Goal: Task Accomplishment & Management: Complete application form

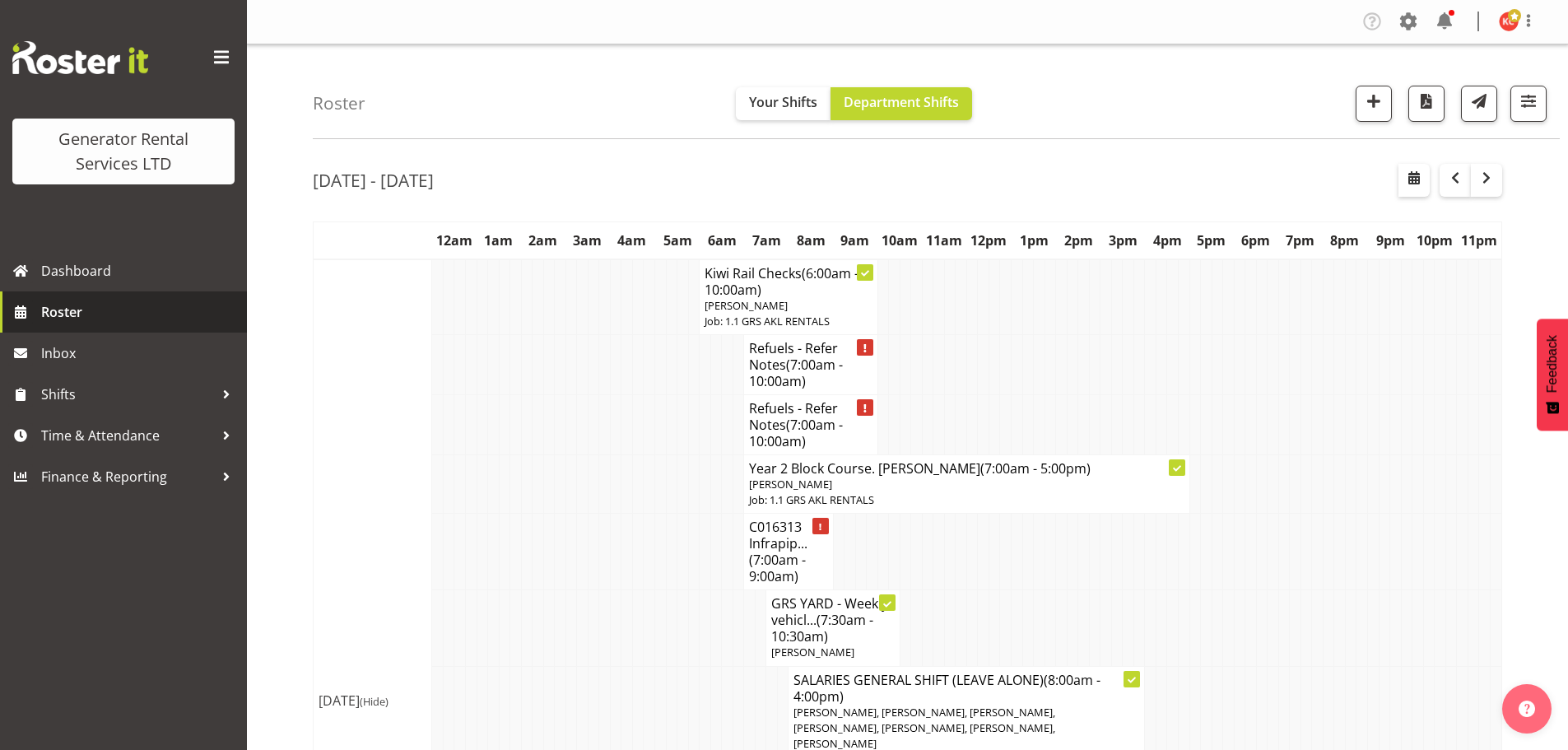
scroll to position [3631, 0]
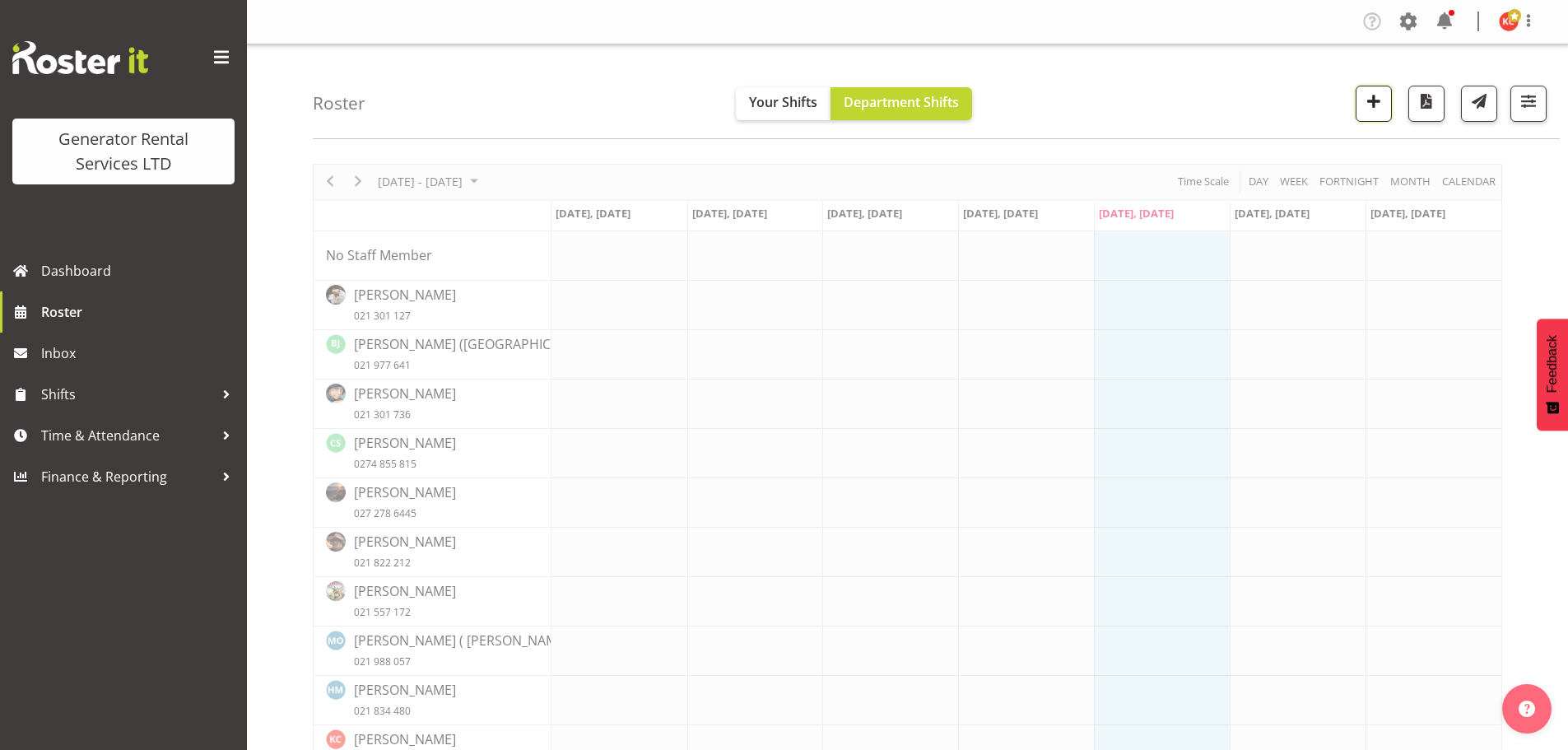
click at [1367, 96] on span "button" at bounding box center [1374, 101] width 22 height 22
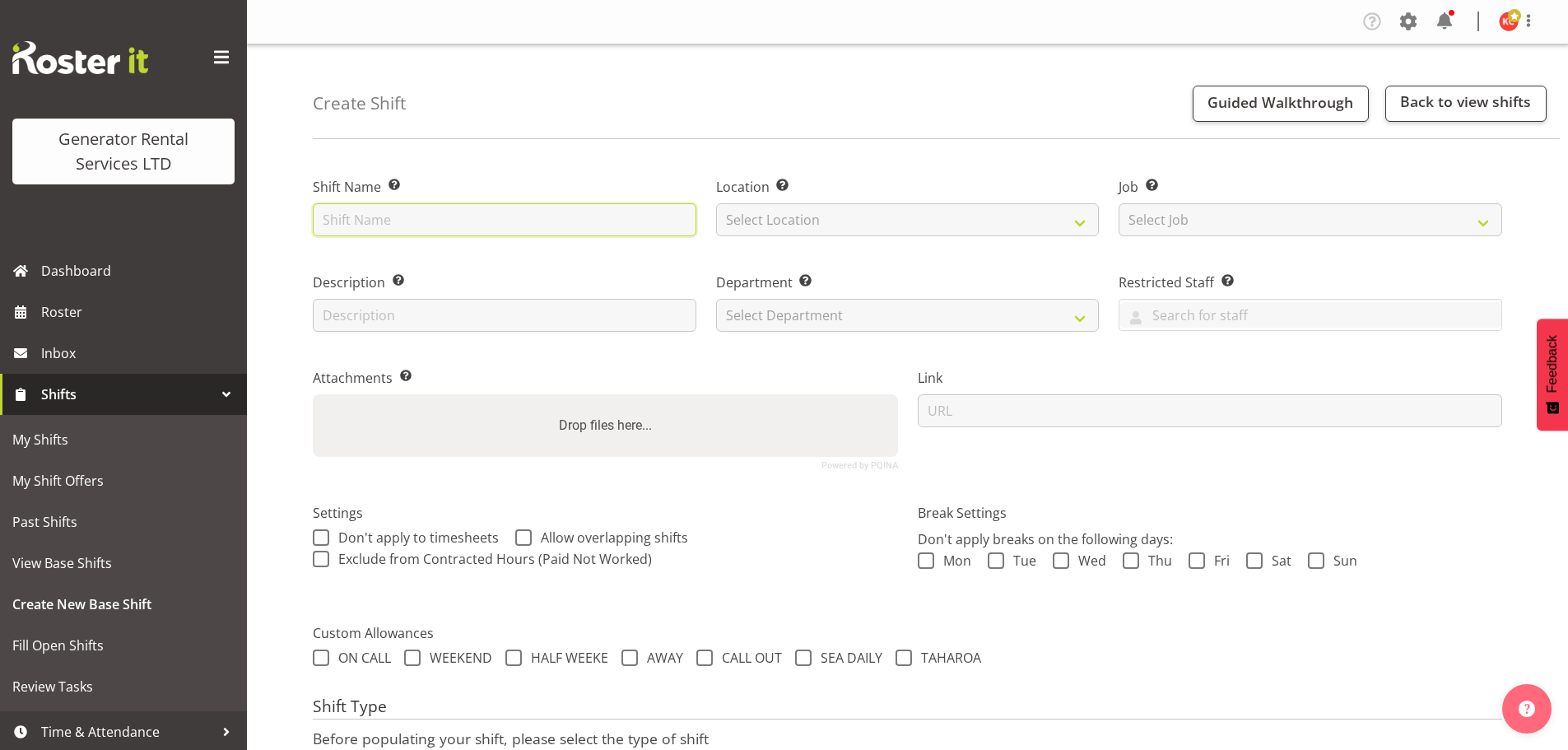
click at [393, 226] on input "text" at bounding box center [505, 219] width 384 height 32
type input "C016290 Sparkz pick up 300kva, cable & fence [STREET_ADDRESS][PERSON_NAME]"
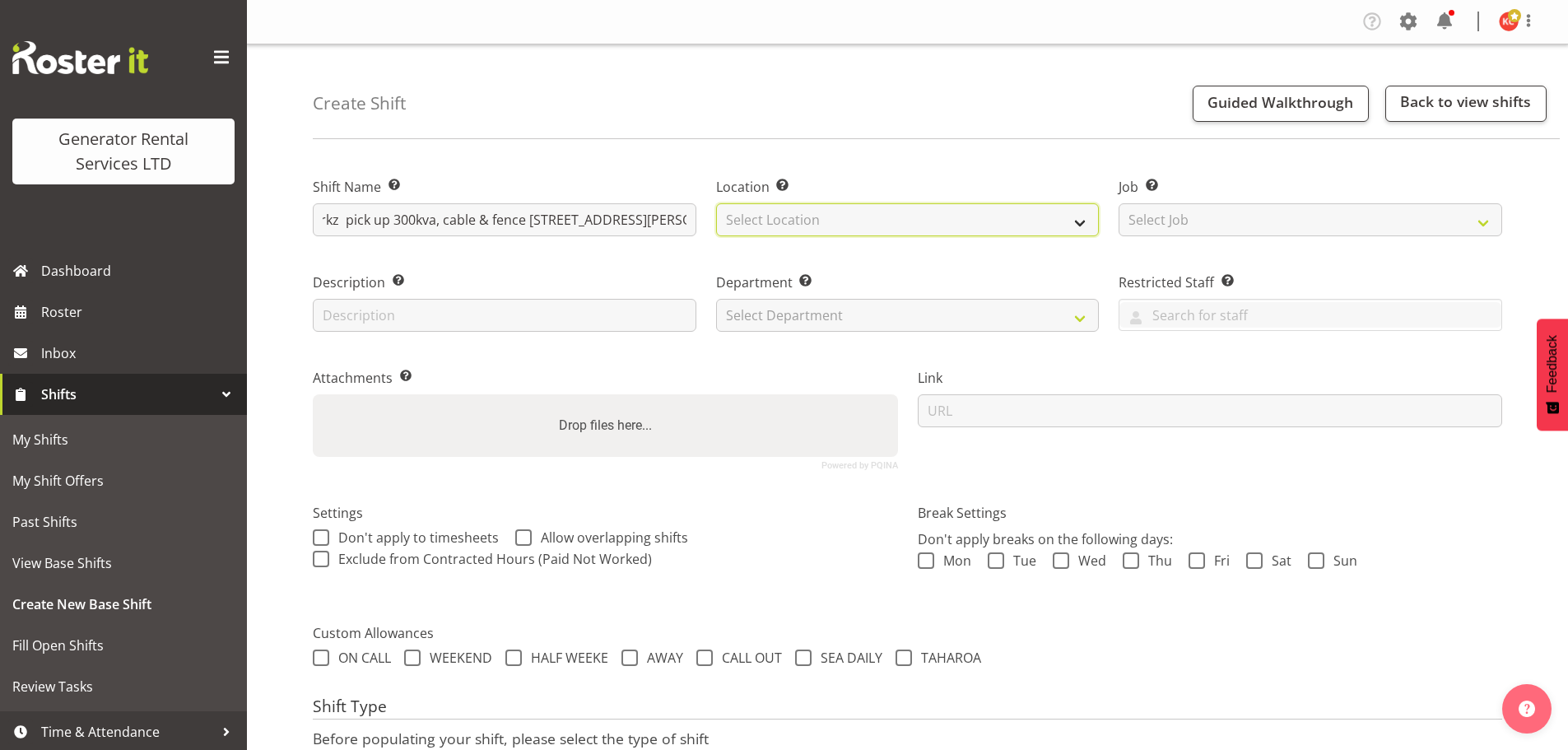
scroll to position [0, 0]
click at [757, 214] on select "Select Location GRS Auckland GRS Auckland" at bounding box center [907, 219] width 384 height 32
select select "28"
click at [716, 203] on select "Select Location GRS Auckland GRS Auckland" at bounding box center [907, 219] width 384 height 32
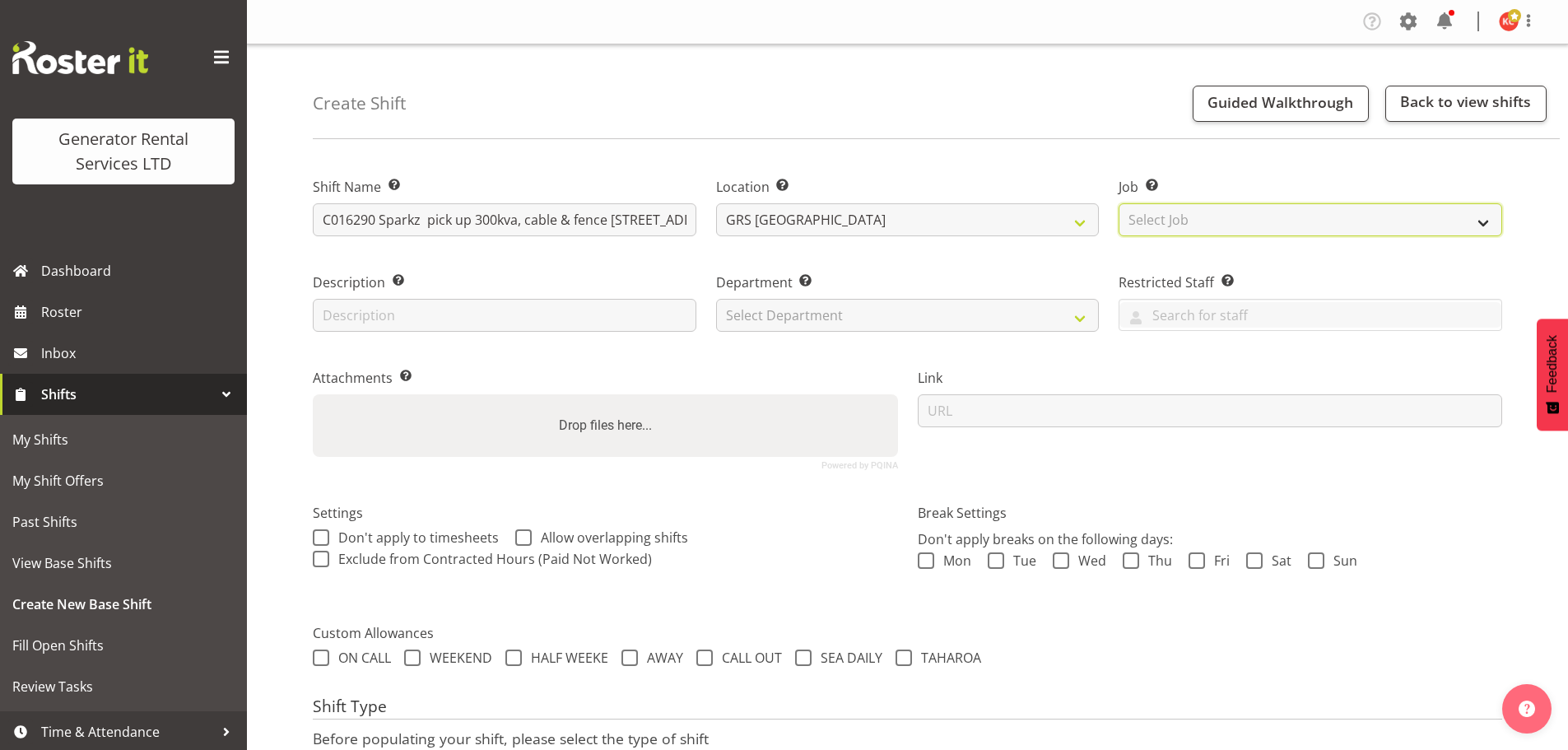
click at [1139, 227] on select "Select Job Create new job 1.1 GRS AKL RENTALS 1.1 GRS AKL RENTALS AC 1.1 GRS AK…" at bounding box center [1310, 219] width 384 height 32
select select "9"
click at [1118, 203] on select "Select Job Create new job 1.1 GRS AKL RENTALS 1.1 GRS AKL RENTALS AC 1.1 GRS AK…" at bounding box center [1310, 219] width 384 height 32
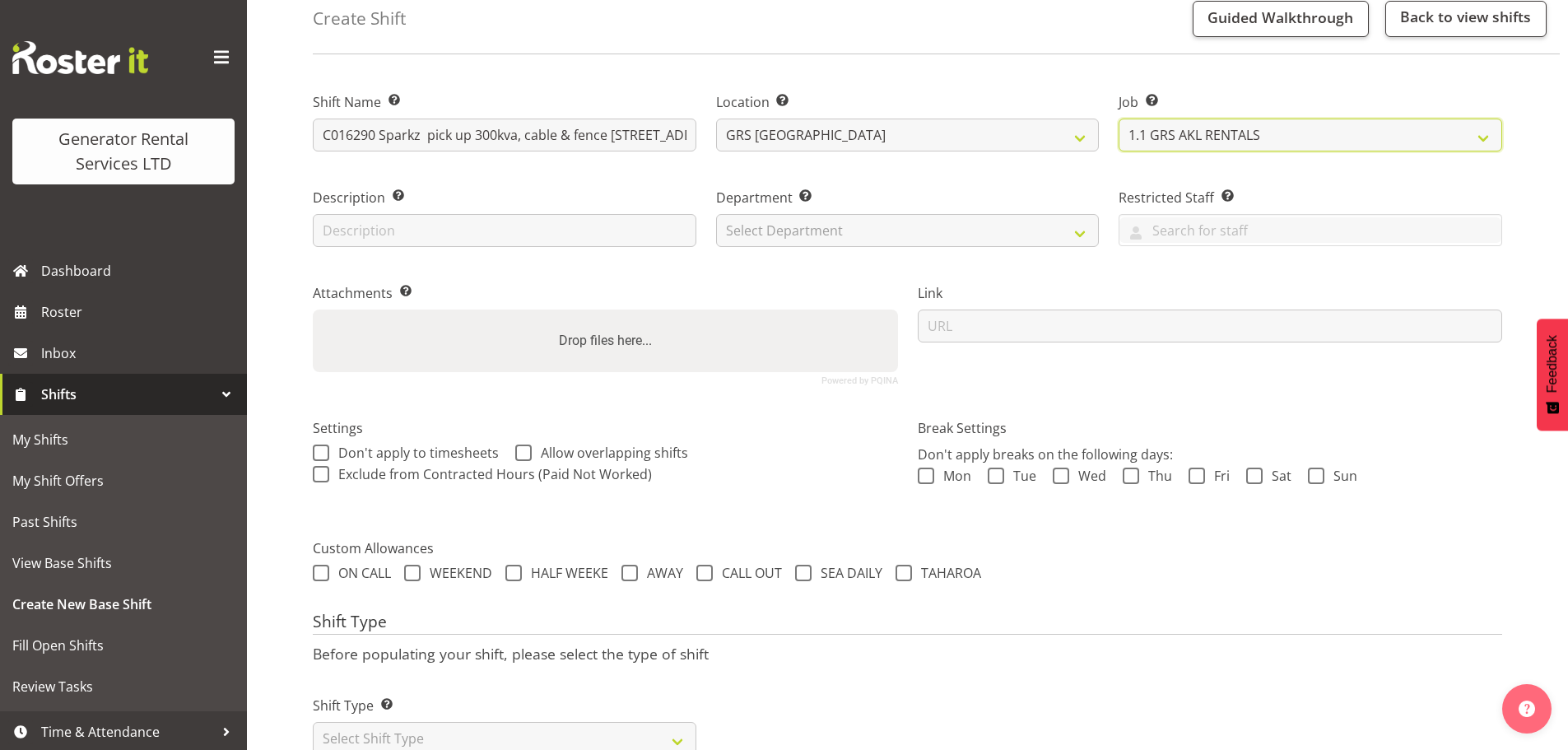
scroll to position [59, 0]
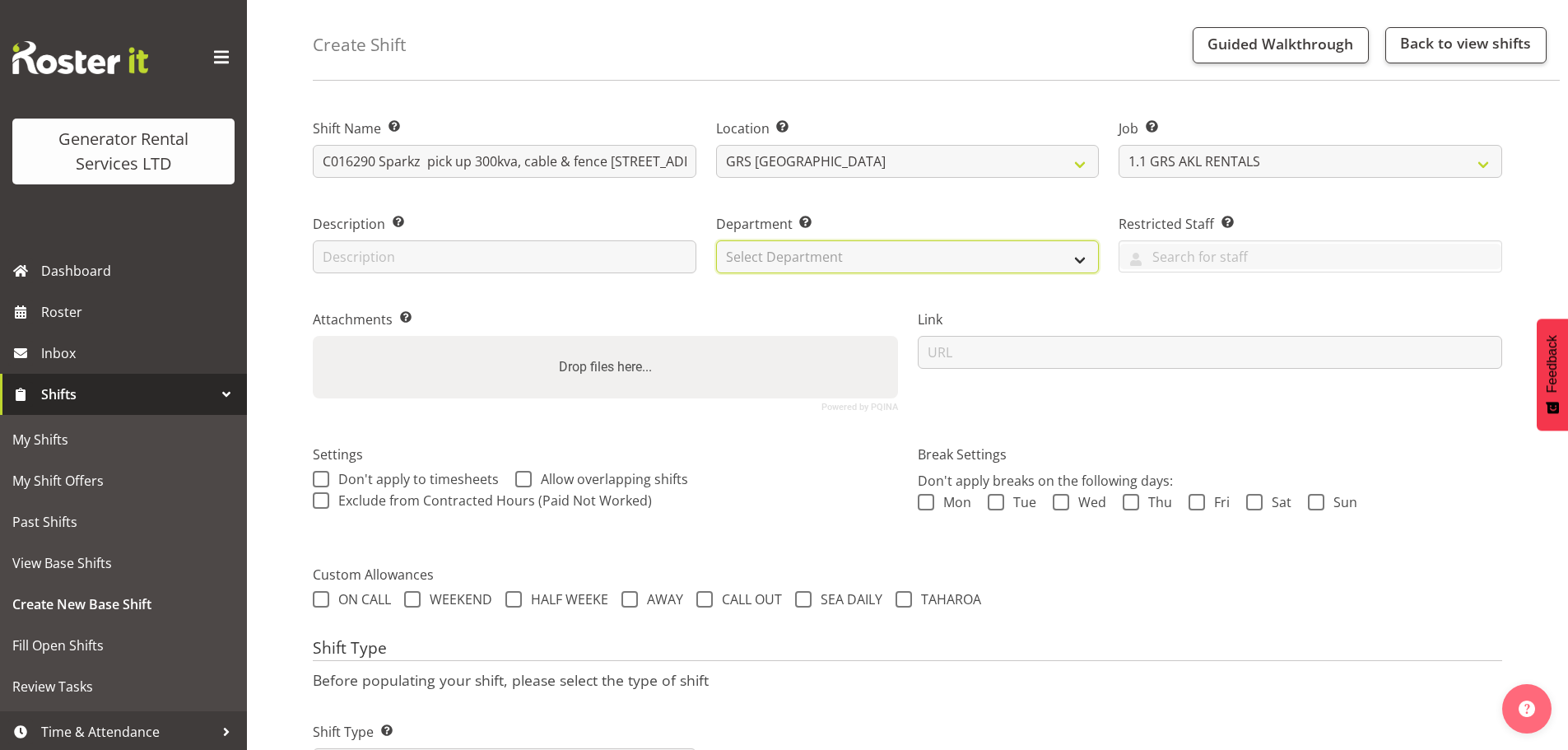
click at [941, 250] on select "Select Department GRS SALES AKL GRS SALES AKL GRS ADMIN AKL GRS HIRE AKL" at bounding box center [907, 256] width 384 height 32
select select "141"
click at [716, 240] on select "Select Department GRS SALES AKL GRS SALES AKL GRS ADMIN AKL GRS HIRE AKL" at bounding box center [907, 256] width 384 height 32
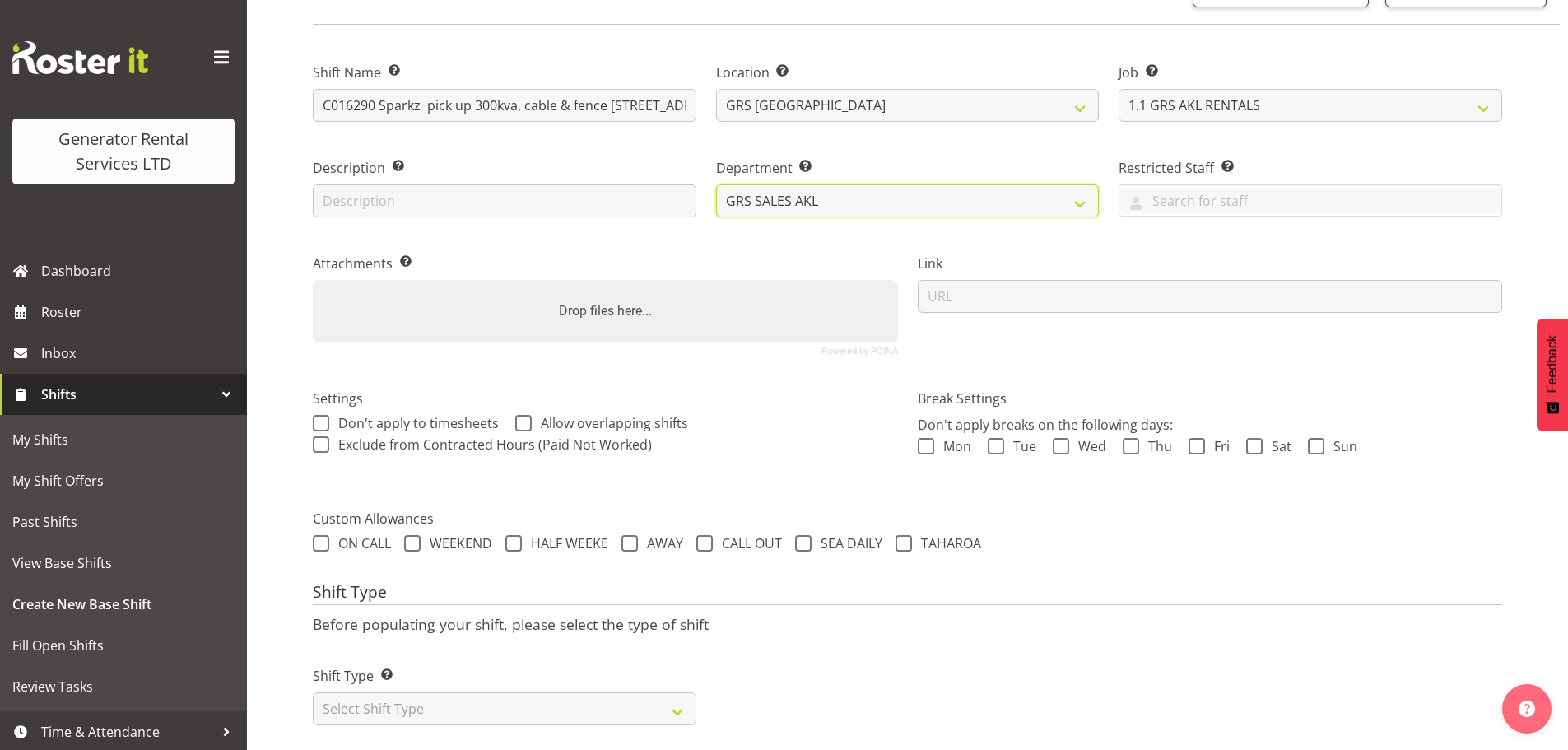
scroll to position [141, 0]
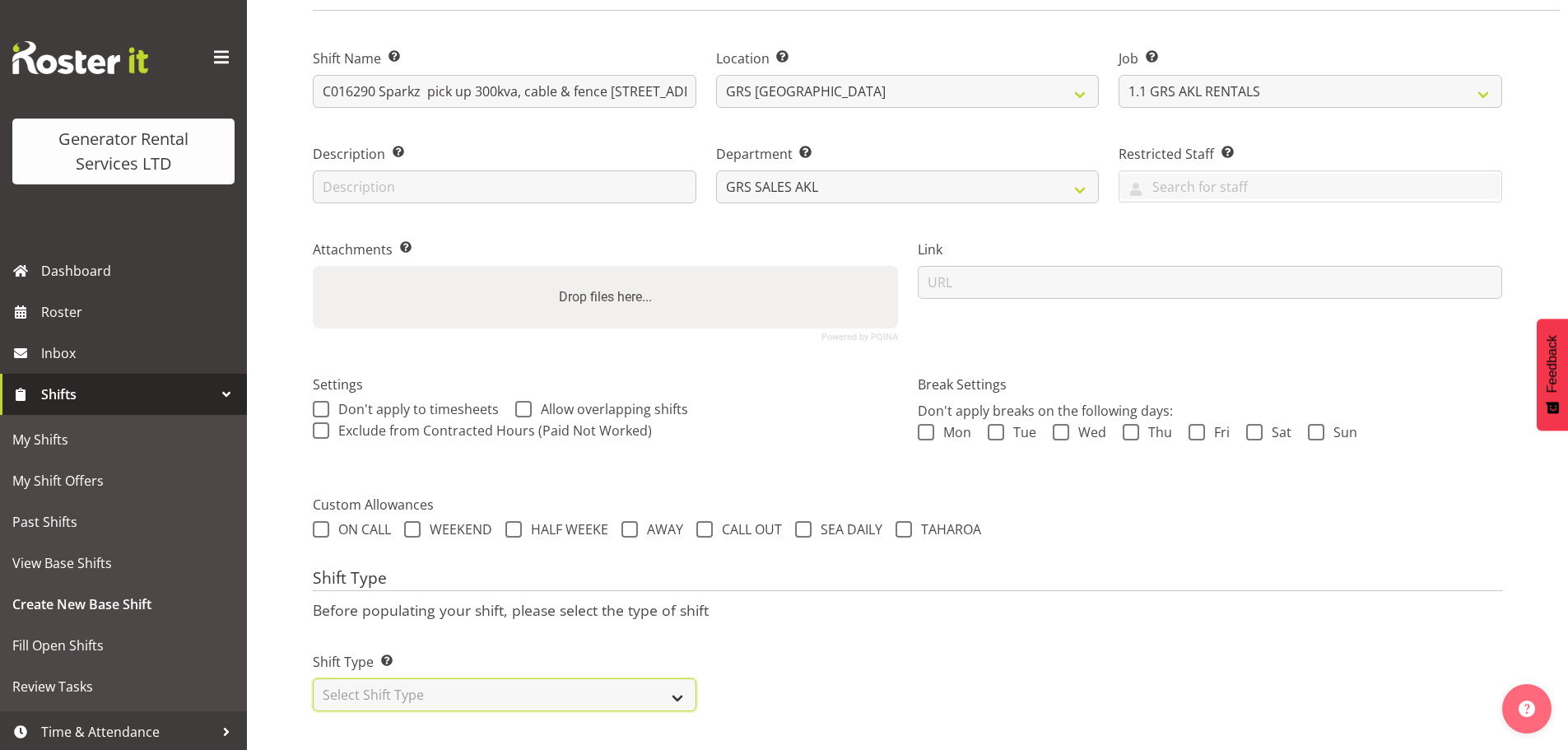
click at [680, 684] on select "Select Shift Type One Off Shift Recurring Shift Rotating Shift" at bounding box center [505, 695] width 384 height 32
select select "one_off"
click at [313, 679] on select "Select Shift Type One Off Shift Recurring Shift Rotating Shift" at bounding box center [505, 695] width 384 height 32
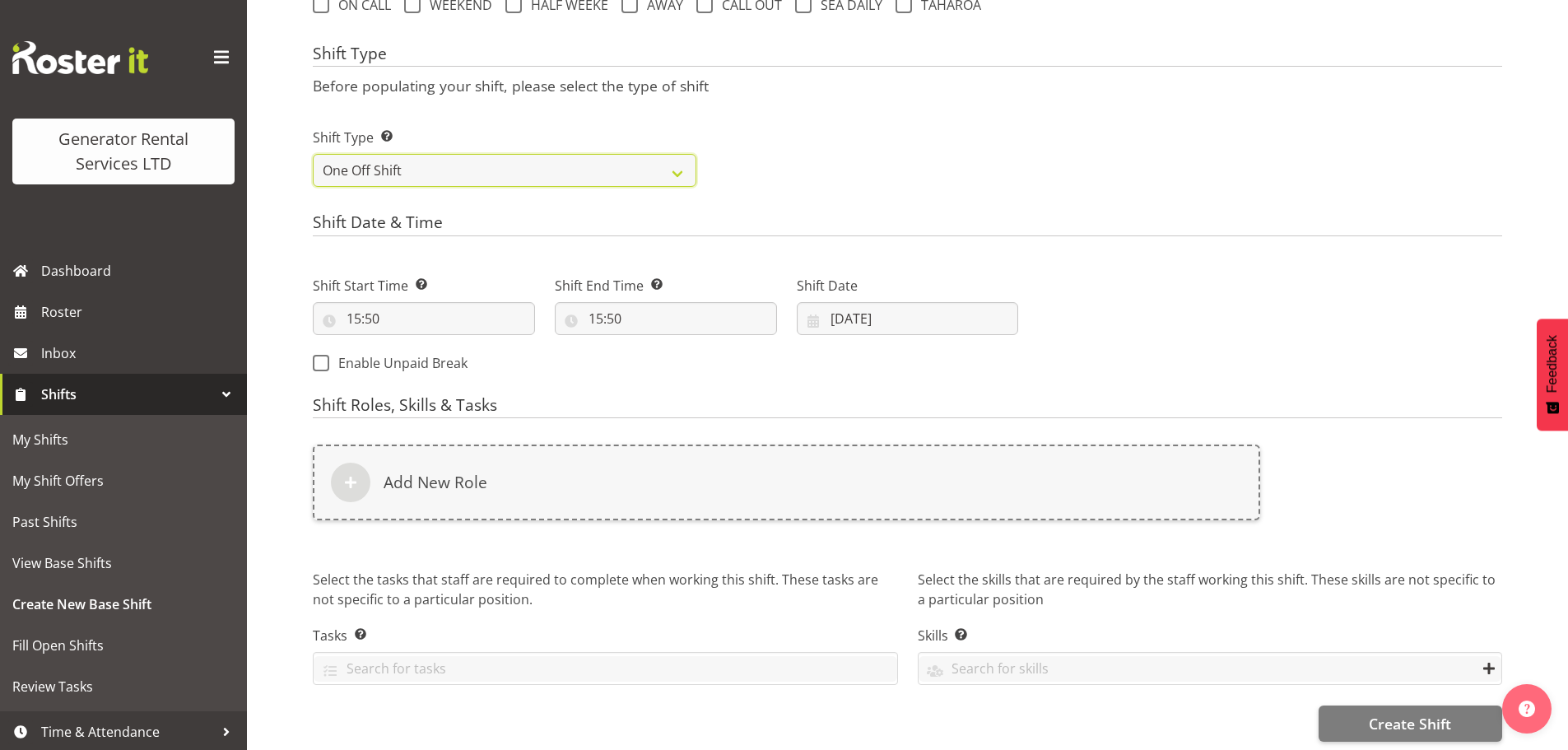
scroll to position [669, 0]
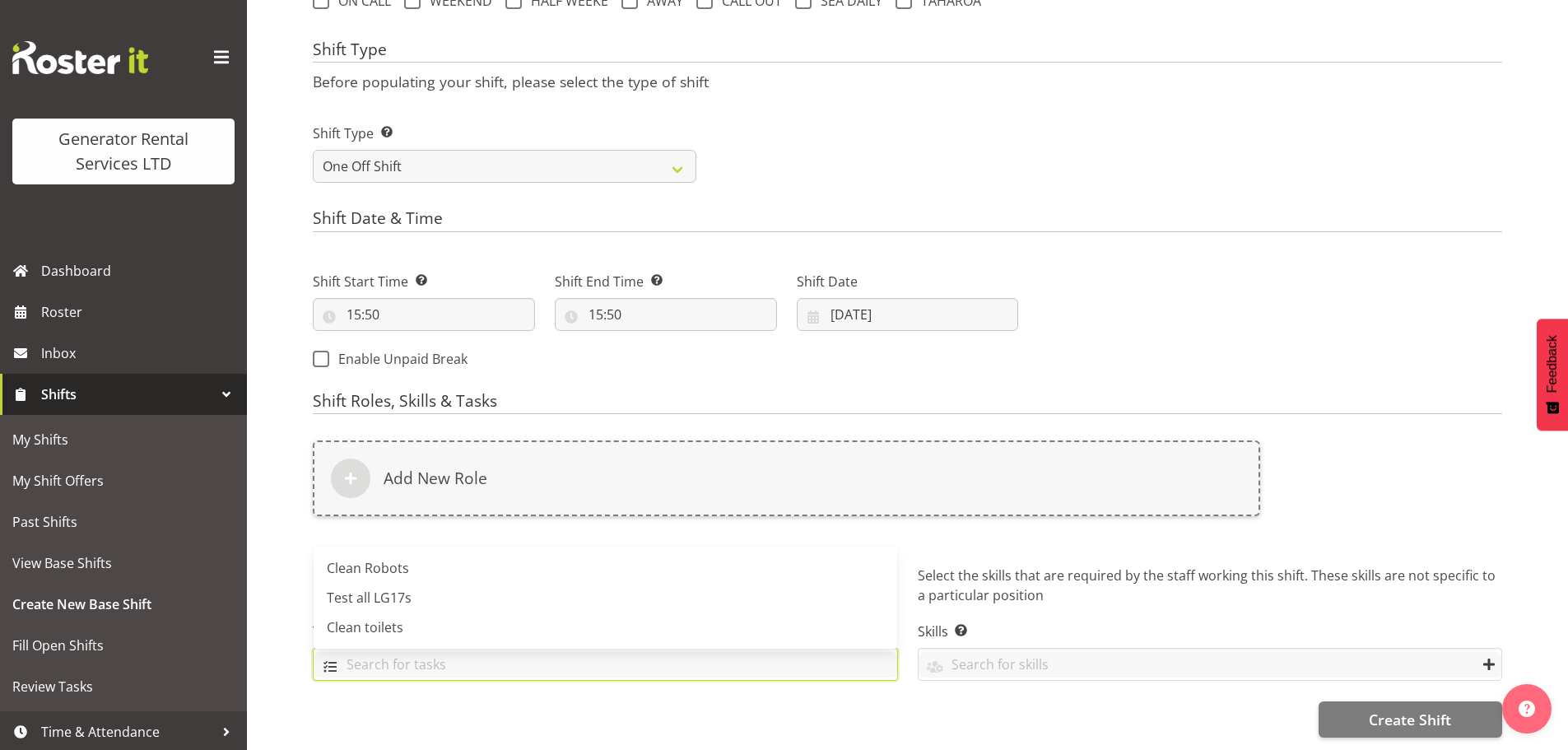
click at [723, 652] on input "text" at bounding box center [605, 664] width 584 height 25
click at [1172, 325] on div "Next Shifts" at bounding box center [1270, 315] width 484 height 134
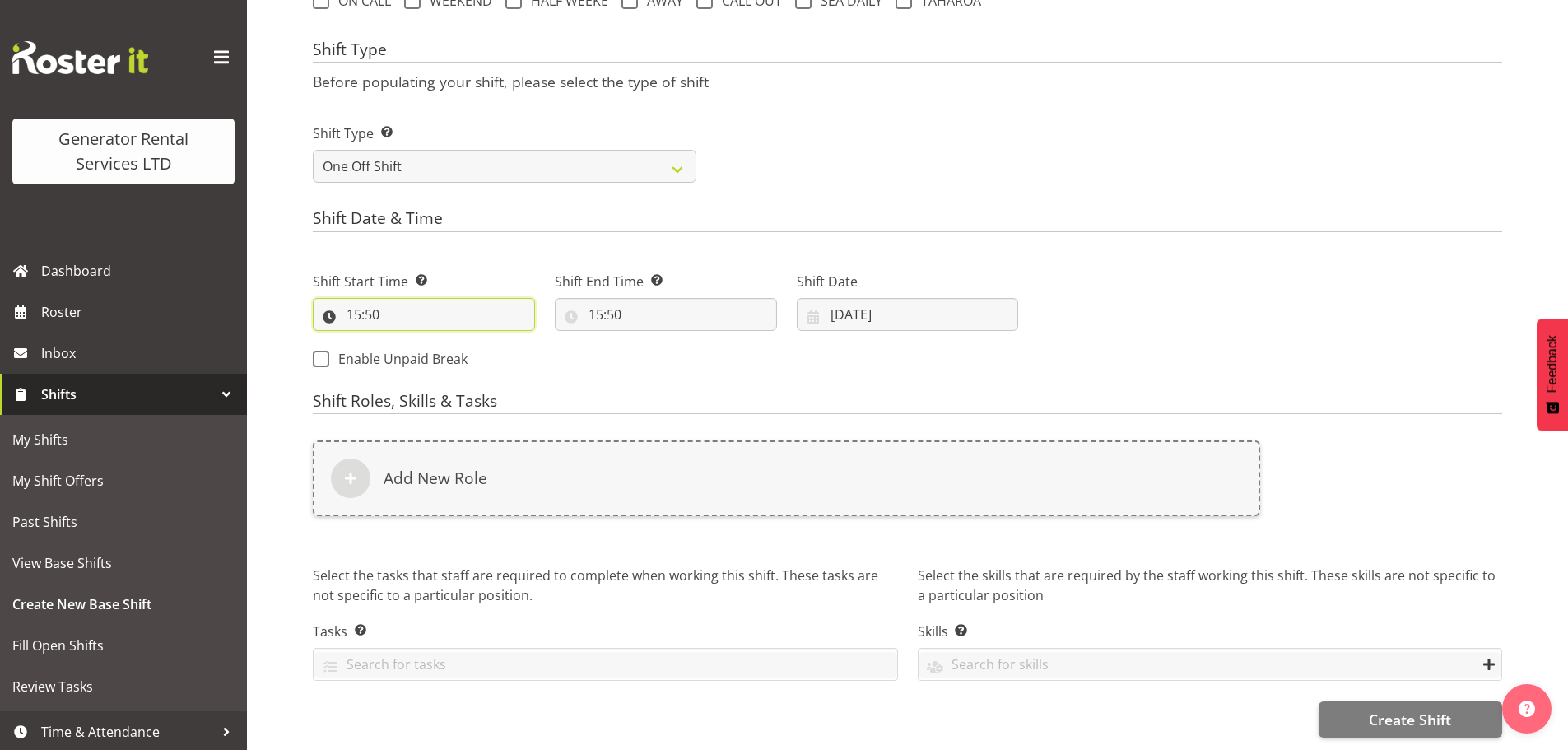
click at [404, 298] on input "15:50" at bounding box center [424, 314] width 222 height 32
click at [422, 348] on select "00 01 02 03 04 05 06 07 08 09 10 11 12 13 14 15 16 17 18 19 20 21 22 23" at bounding box center [425, 357] width 37 height 32
select select "16"
click at [407, 341] on select "00 01 02 03 04 05 06 07 08 09 10 11 12 13 14 15 16 17 18 19 20 21 22 23" at bounding box center [425, 357] width 37 height 32
type input "16:50"
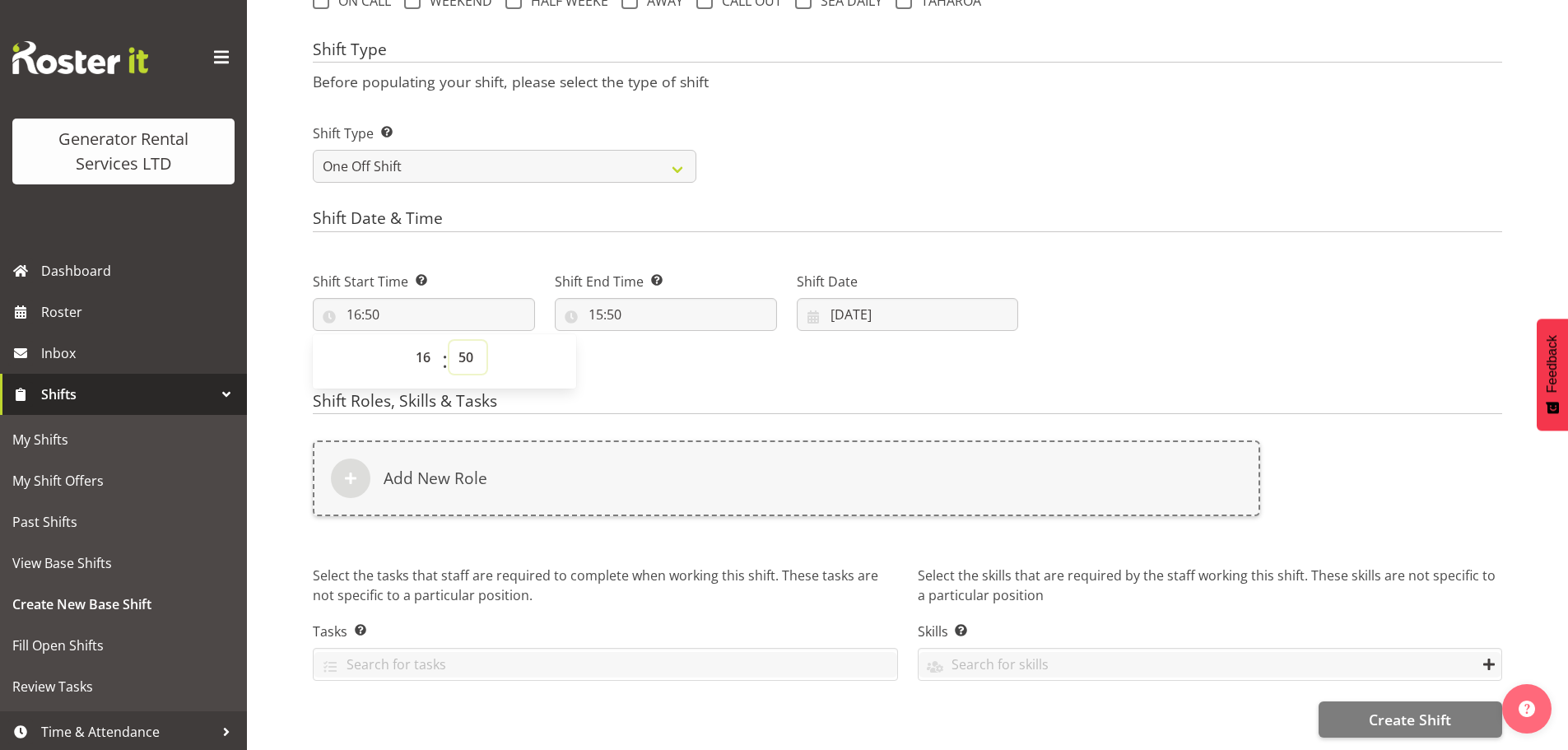
click at [462, 345] on select "00 01 02 03 04 05 06 07 08 09 10 11 12 13 14 15 16 17 18 19 20 21 22 23 24 25 2…" at bounding box center [468, 357] width 37 height 32
select select "0"
click at [450, 341] on select "00 01 02 03 04 05 06 07 08 09 10 11 12 13 14 15 16 17 18 19 20 21 22 23 24 25 2…" at bounding box center [468, 357] width 37 height 32
type input "16:00"
click at [621, 307] on input "15:50" at bounding box center [666, 314] width 222 height 32
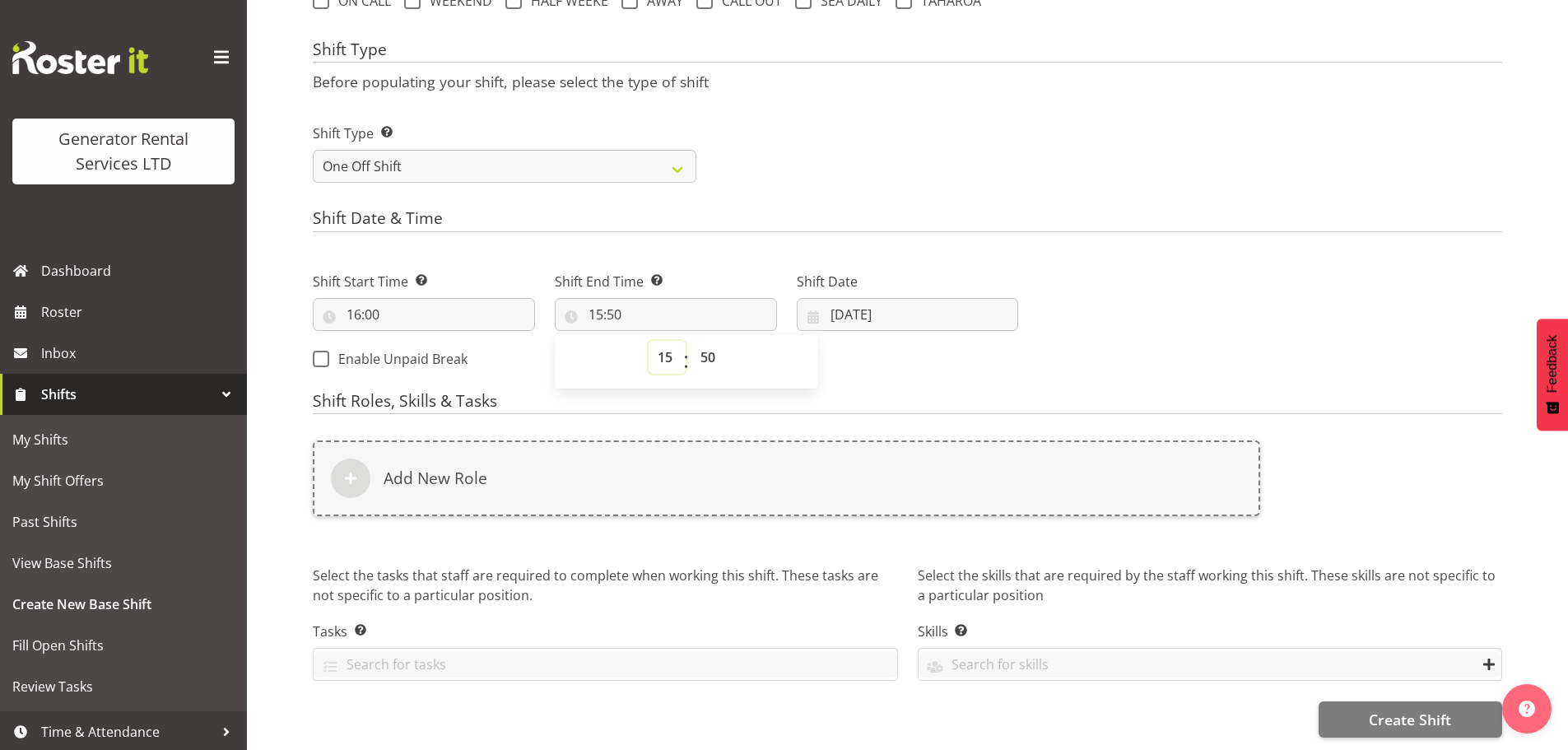
click at [655, 350] on select "00 01 02 03 04 05 06 07 08 09 10 11 12 13 14 15 16 17 18 19 20 21 22 23" at bounding box center [667, 357] width 37 height 32
select select "17"
click at [649, 341] on select "00 01 02 03 04 05 06 07 08 09 10 11 12 13 14 15 16 17 18 19 20 21 22 23" at bounding box center [667, 357] width 37 height 32
type input "17:50"
click at [671, 347] on select "00 01 02 03 04 05 06 07 08 09 10 11 12 13 14 15 16 17 18 19 20 21 22 23" at bounding box center [667, 357] width 37 height 32
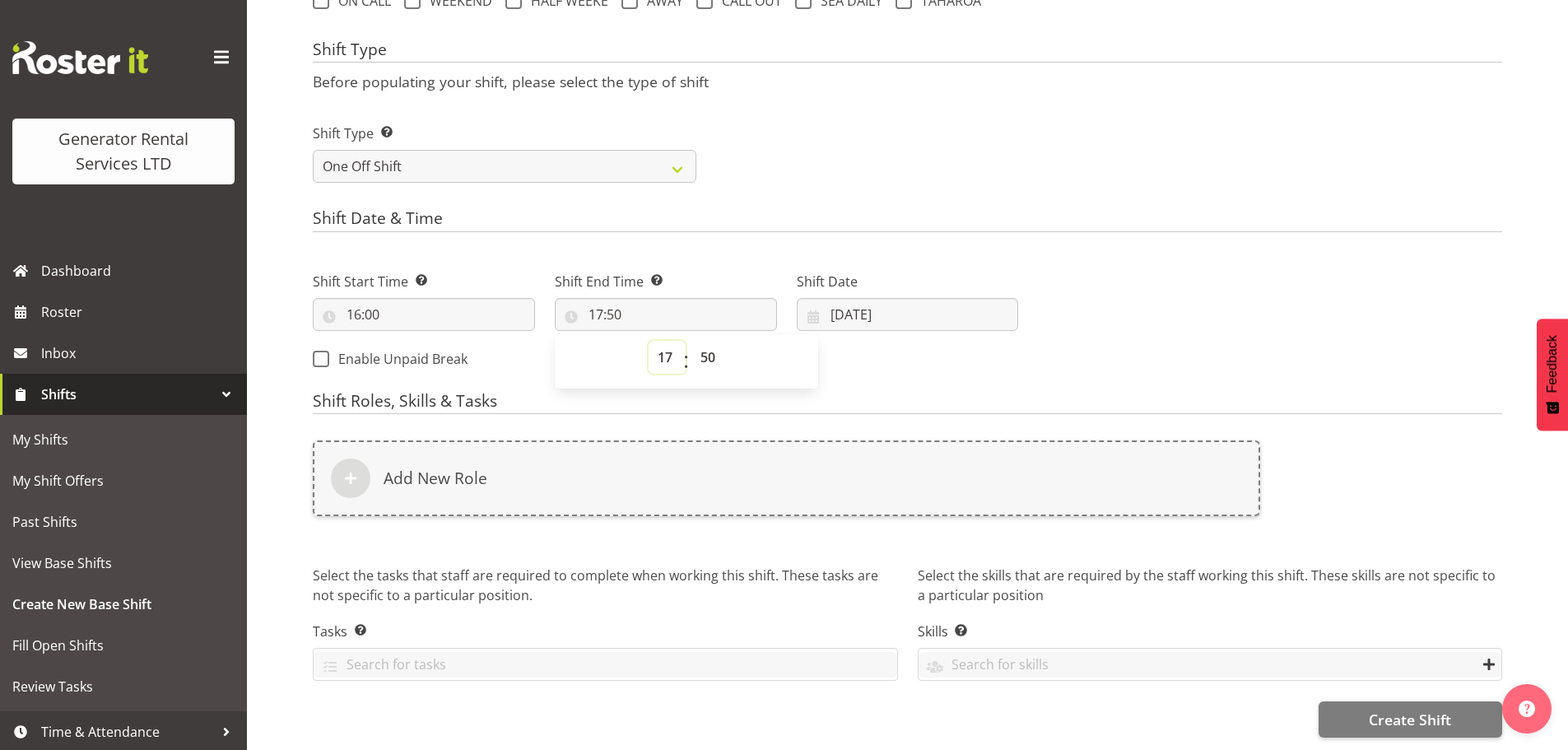
select select "19"
click at [649, 341] on select "00 01 02 03 04 05 06 07 08 09 10 11 12 13 14 15 16 17 18 19 20 21 22 23" at bounding box center [667, 357] width 37 height 32
type input "19:50"
click at [704, 347] on select "00 01 02 03 04 05 06 07 08 09 10 11 12 13 14 15 16 17 18 19 20 21 22 23 24 25 2…" at bounding box center [710, 357] width 37 height 32
select select "0"
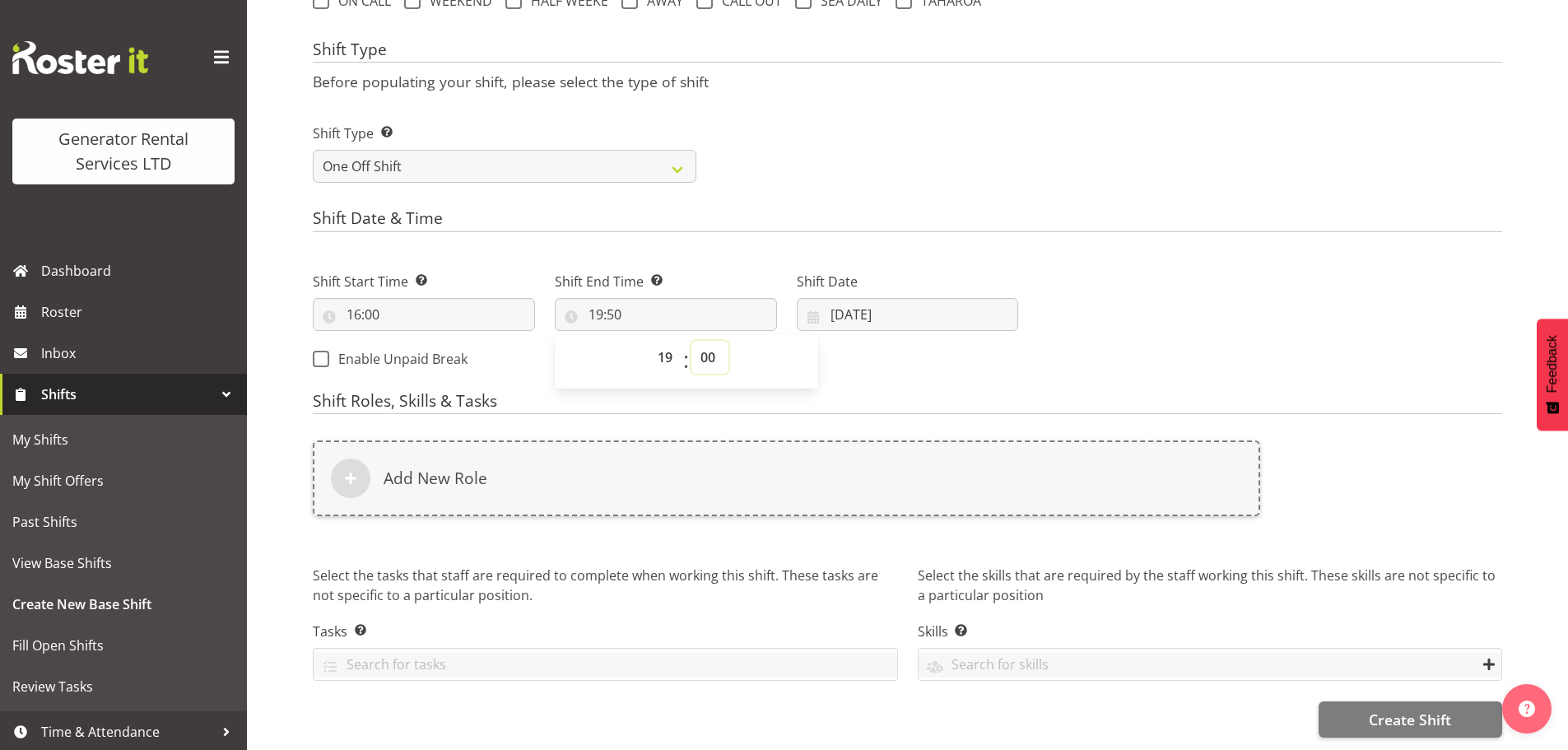
click at [691, 341] on select "00 01 02 03 04 05 06 07 08 09 10 11 12 13 14 15 16 17 18 19 20 21 22 23 24 25 2…" at bounding box center [710, 357] width 37 height 32
type input "19:00"
click at [1088, 259] on div "Next Shifts" at bounding box center [1270, 315] width 484 height 134
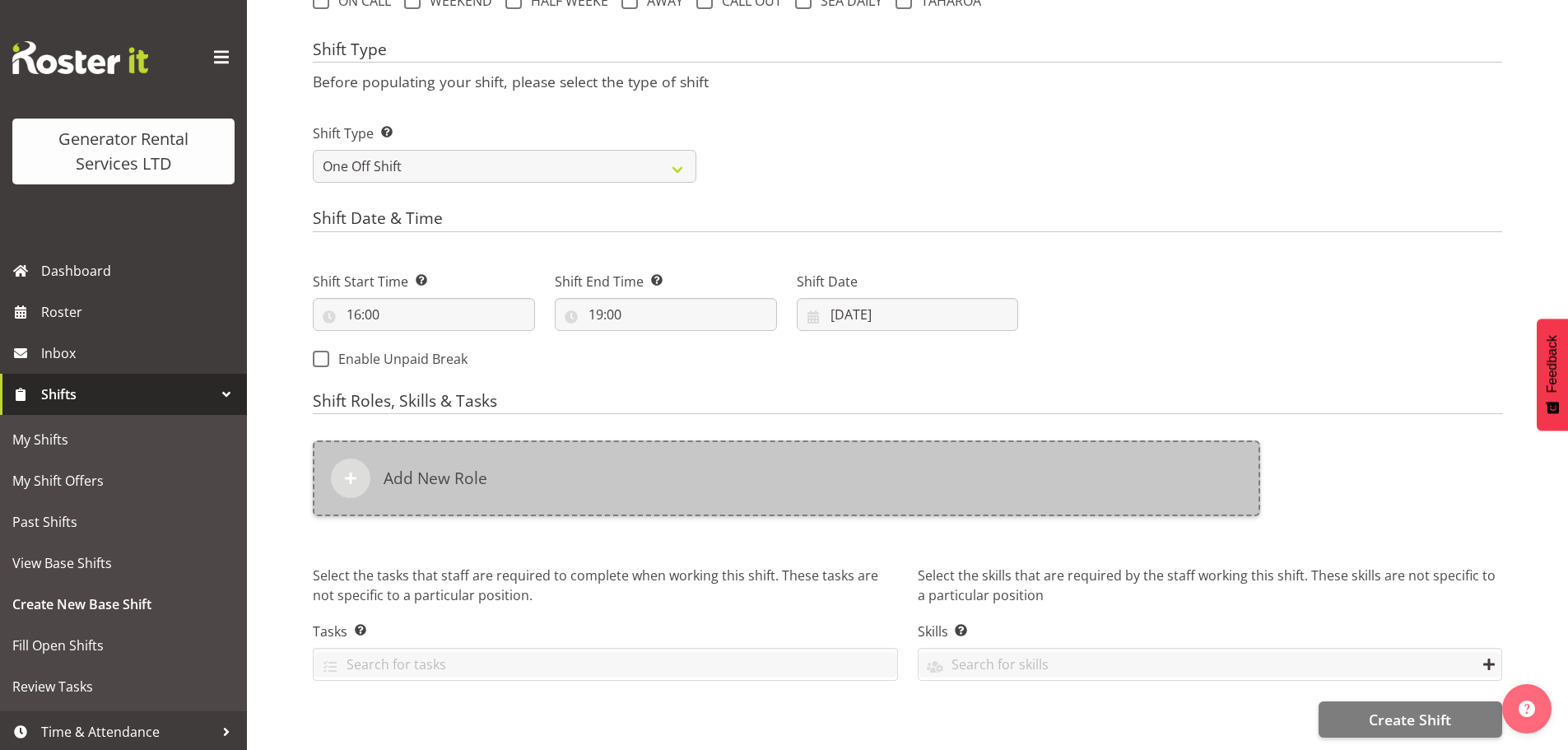
click at [347, 470] on span at bounding box center [351, 478] width 20 height 20
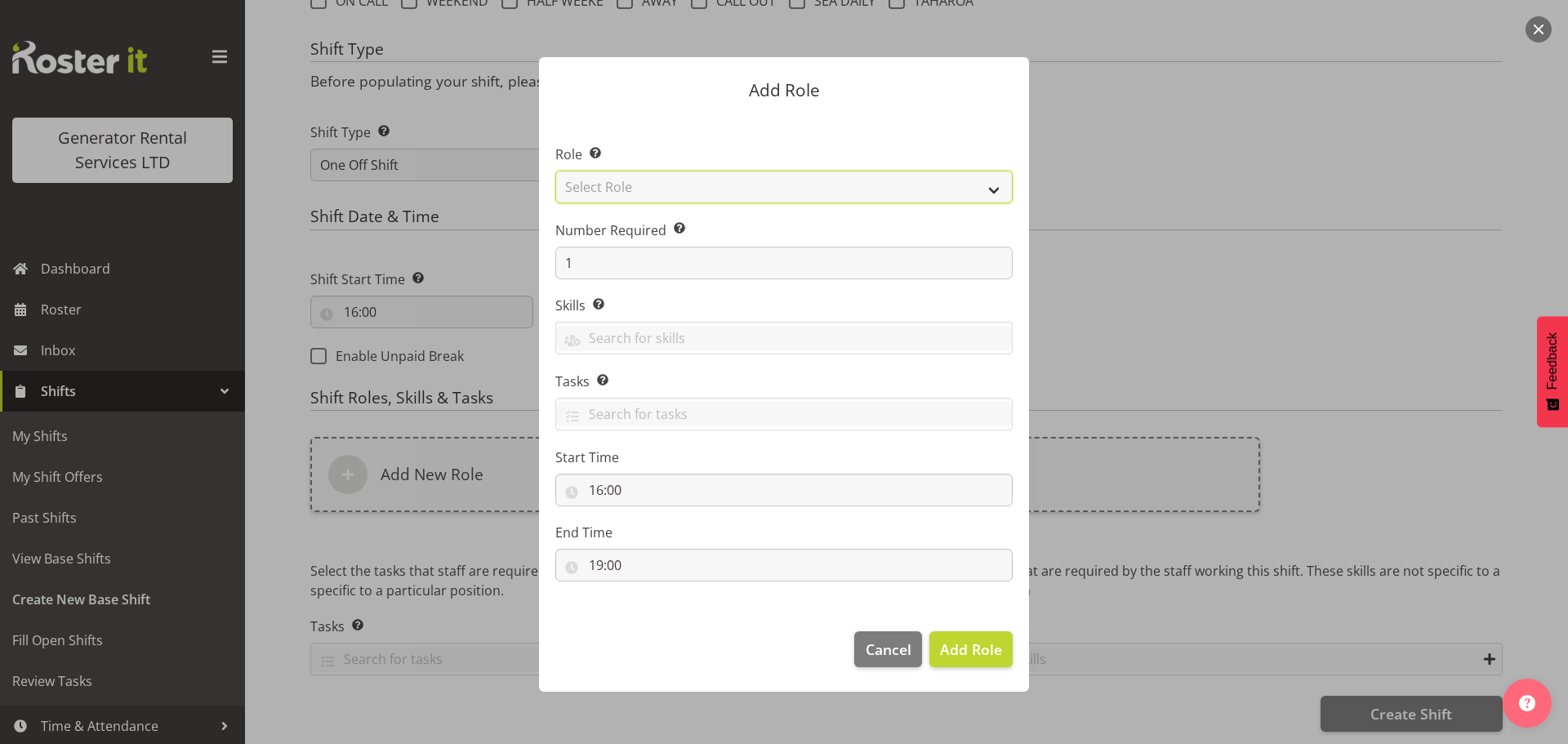
click at [611, 190] on select "Select Role Account Manager Electrician Engineering GM HSEQ manager MECH Mechan…" at bounding box center [784, 187] width 458 height 32
select select "20"
click at [555, 171] on select "Select Role Account Manager Electrician Engineering GM HSEQ manager MECH Mechan…" at bounding box center [784, 187] width 458 height 32
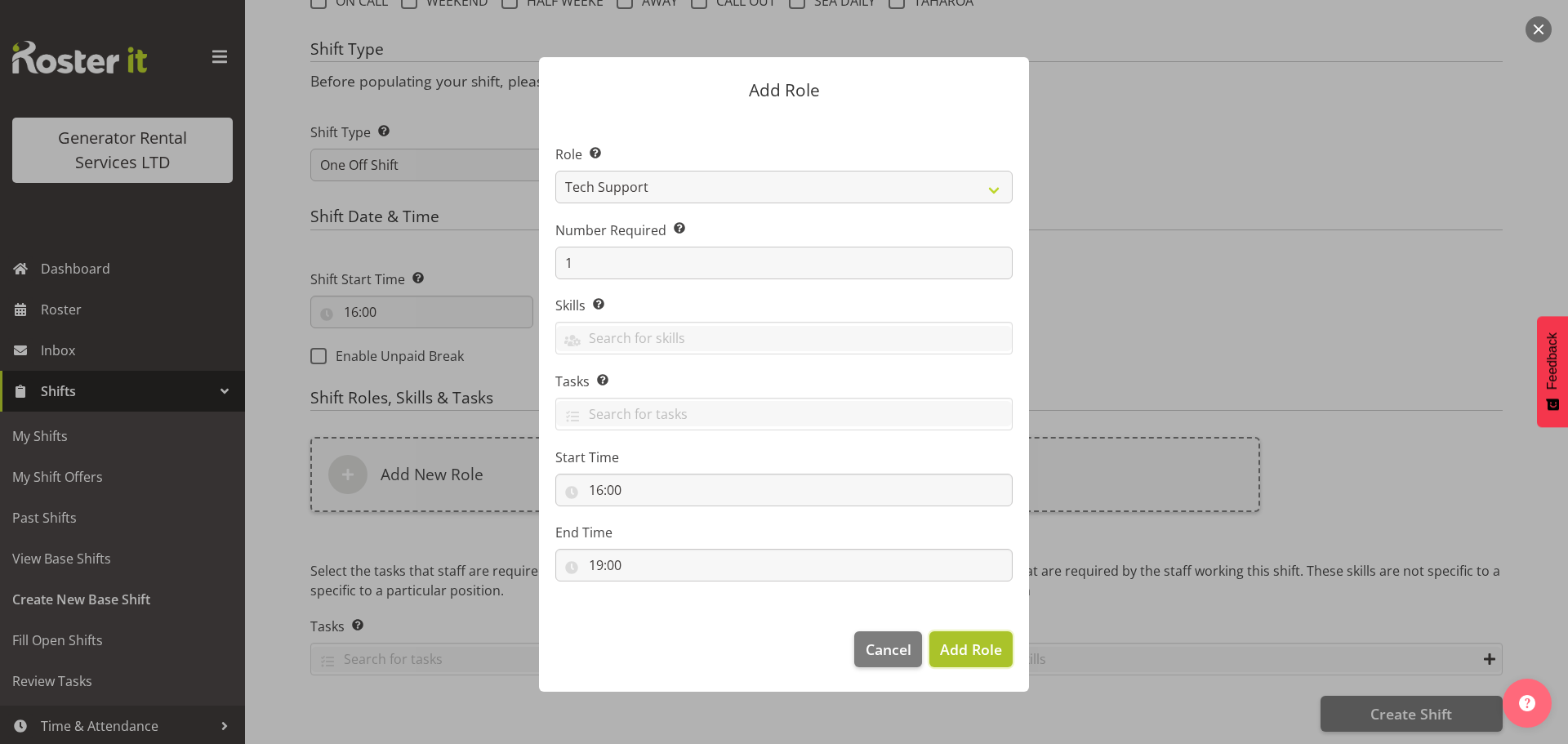
click at [963, 648] on span "Add Role" at bounding box center [971, 649] width 62 height 20
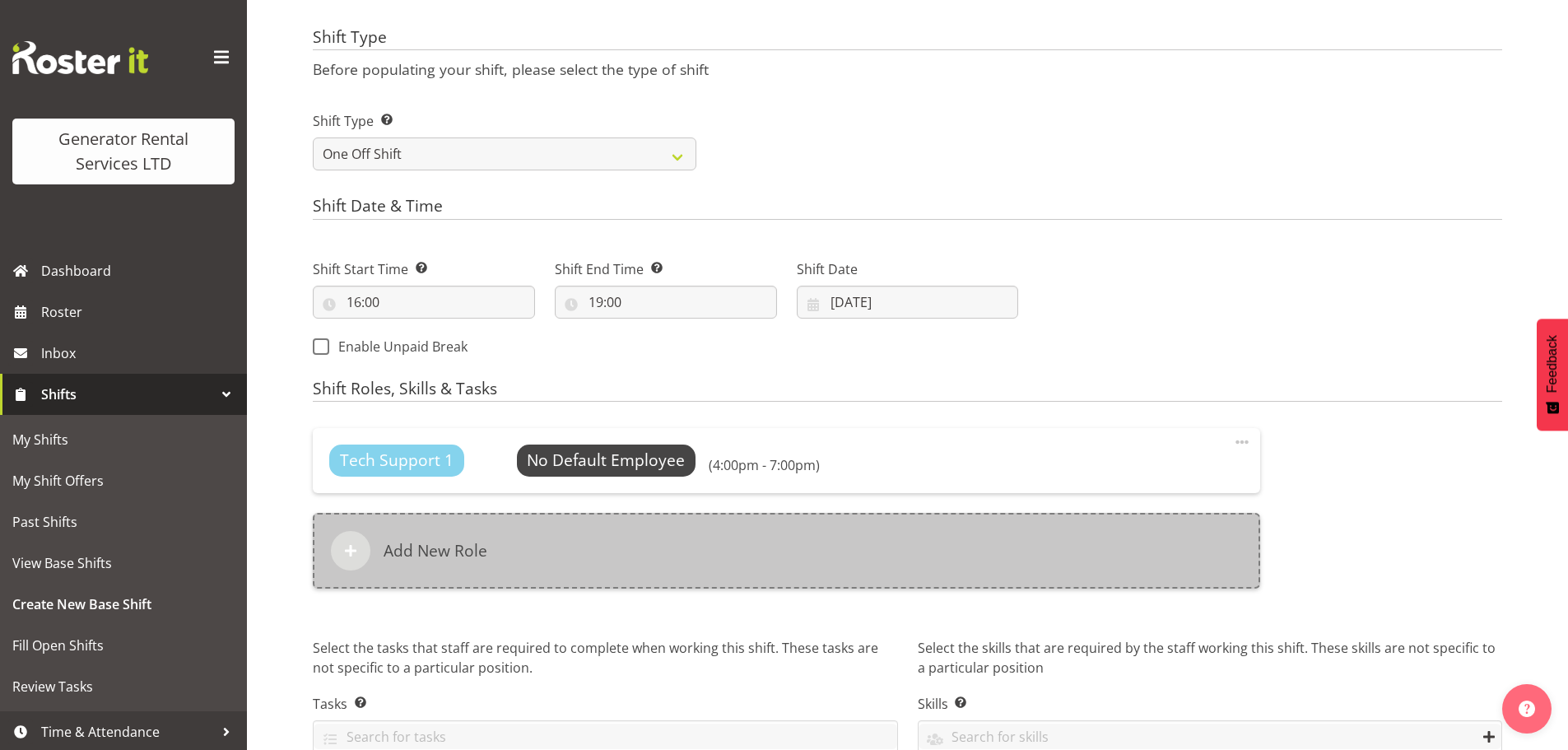
click at [362, 557] on div at bounding box center [351, 551] width 40 height 40
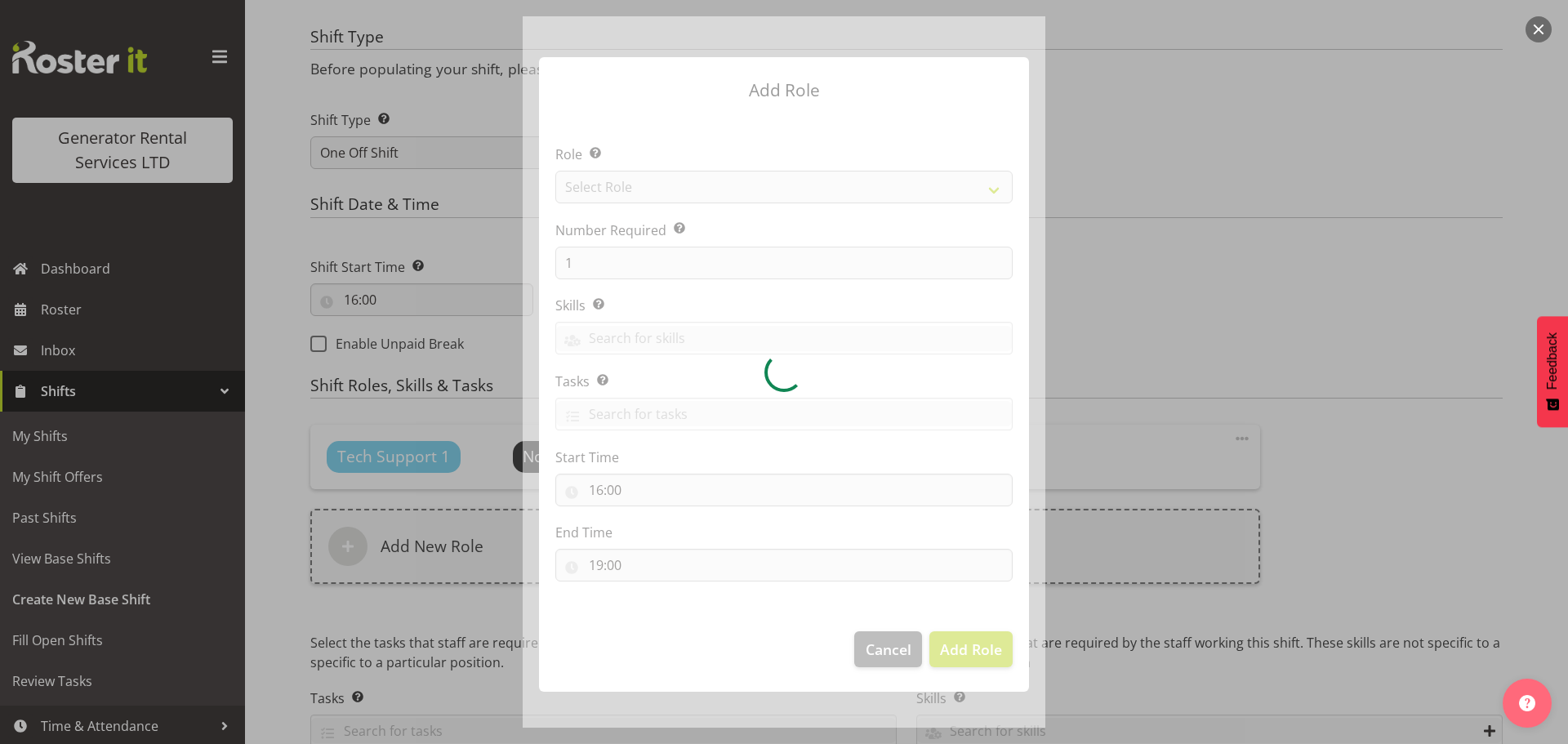
click at [625, 196] on div at bounding box center [784, 372] width 523 height 711
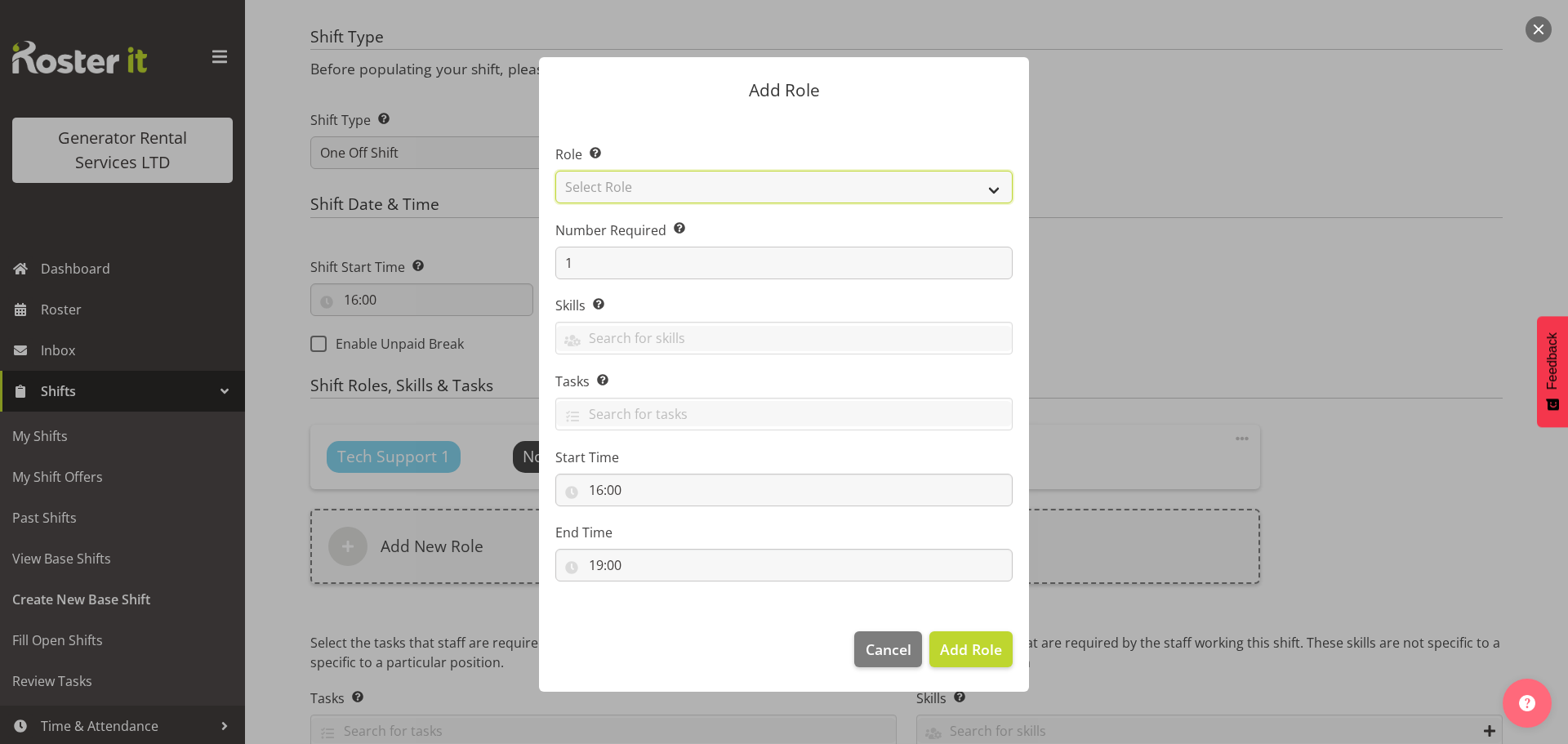
click at [625, 196] on select "Select Role Account Manager Electrician Engineering GM HSEQ manager MECH Mechan…" at bounding box center [784, 187] width 458 height 32
select select "27"
click at [555, 171] on select "Select Role Account Manager Electrician Engineering GM HSEQ manager MECH Mechan…" at bounding box center [784, 187] width 458 height 32
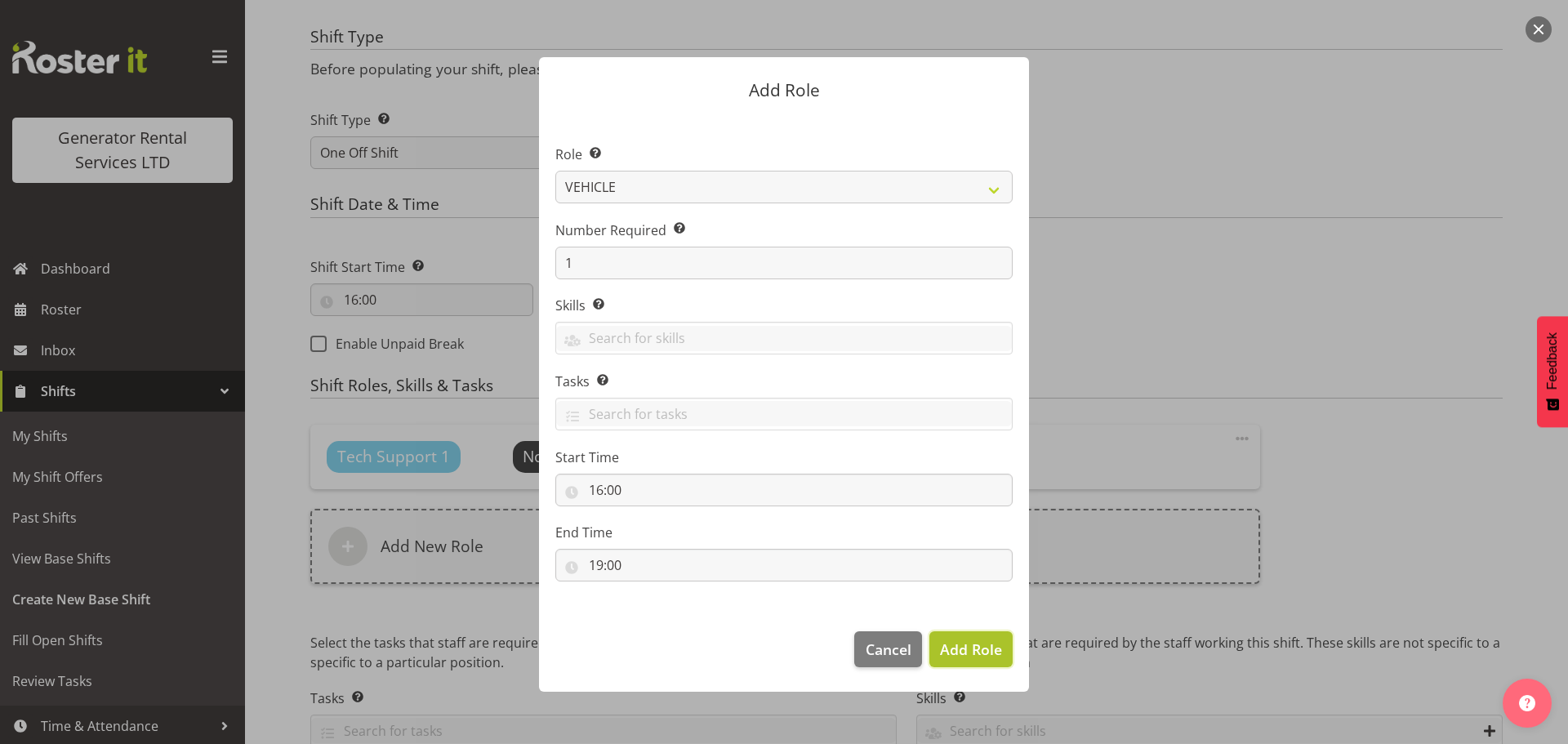
click at [970, 650] on span "Add Role" at bounding box center [971, 649] width 62 height 20
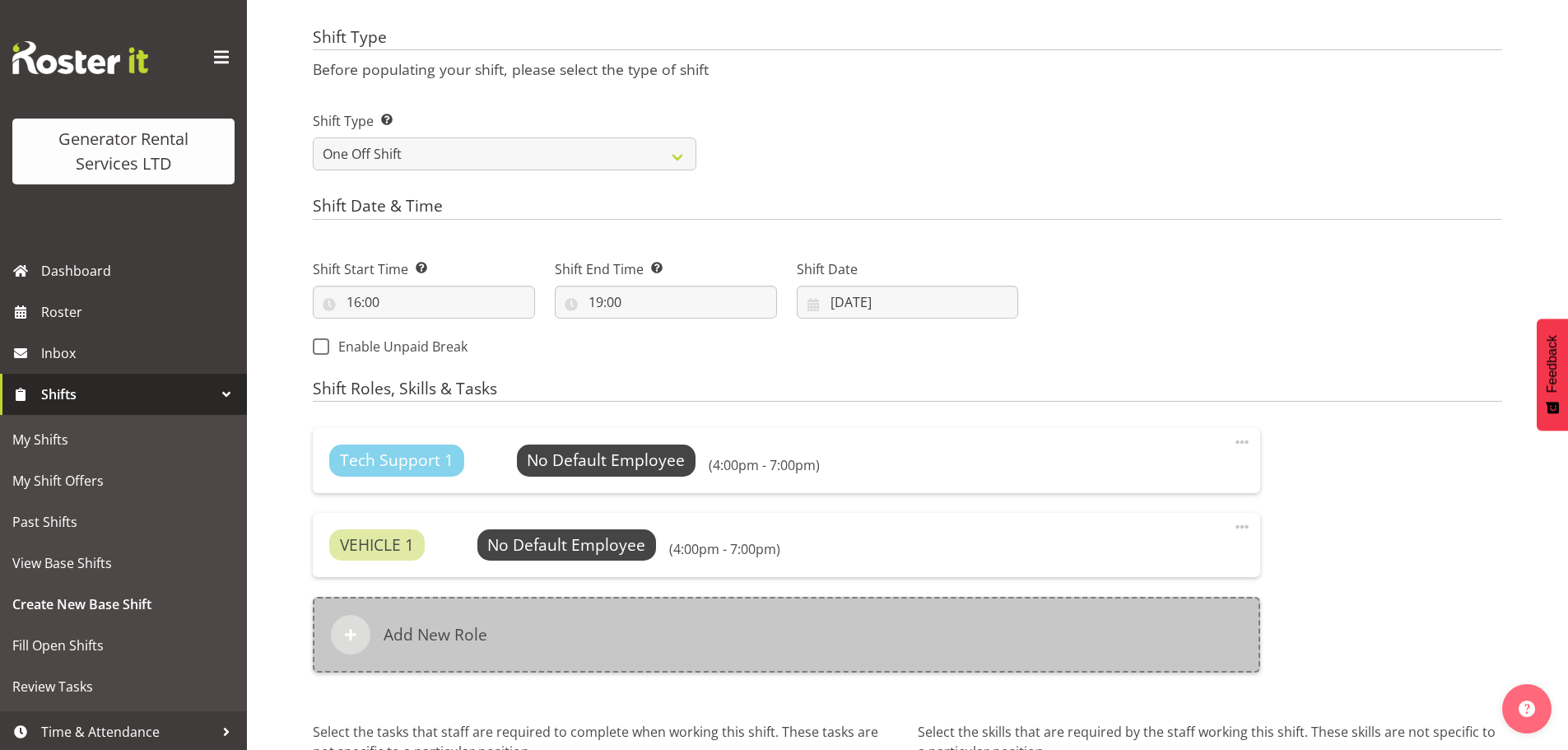
click at [367, 638] on div at bounding box center [351, 634] width 40 height 40
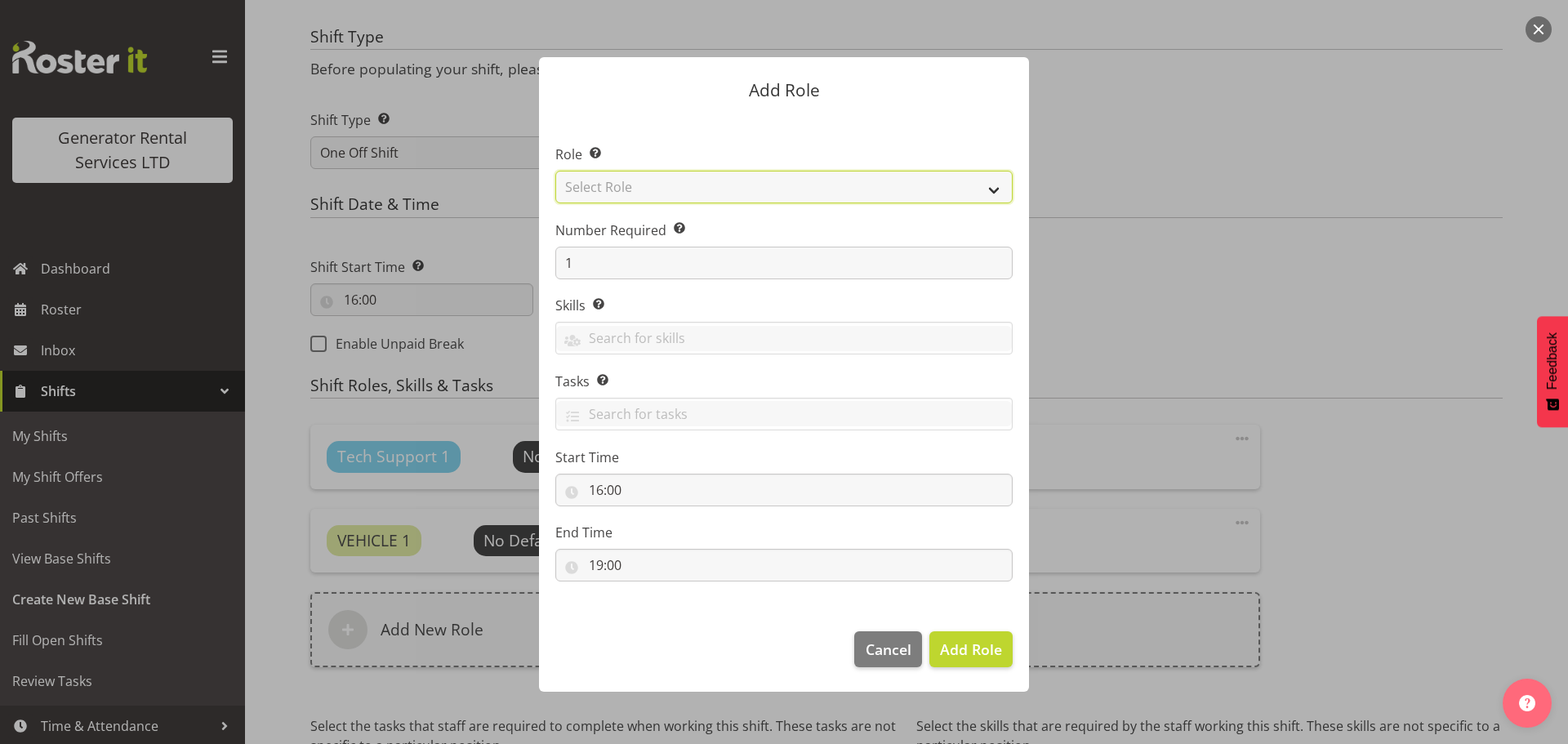
click at [696, 197] on select "Select Role Account Manager Electrician Engineering GM HSEQ manager MECH Mechan…" at bounding box center [784, 187] width 458 height 32
click at [1248, 266] on div at bounding box center [784, 372] width 1568 height 744
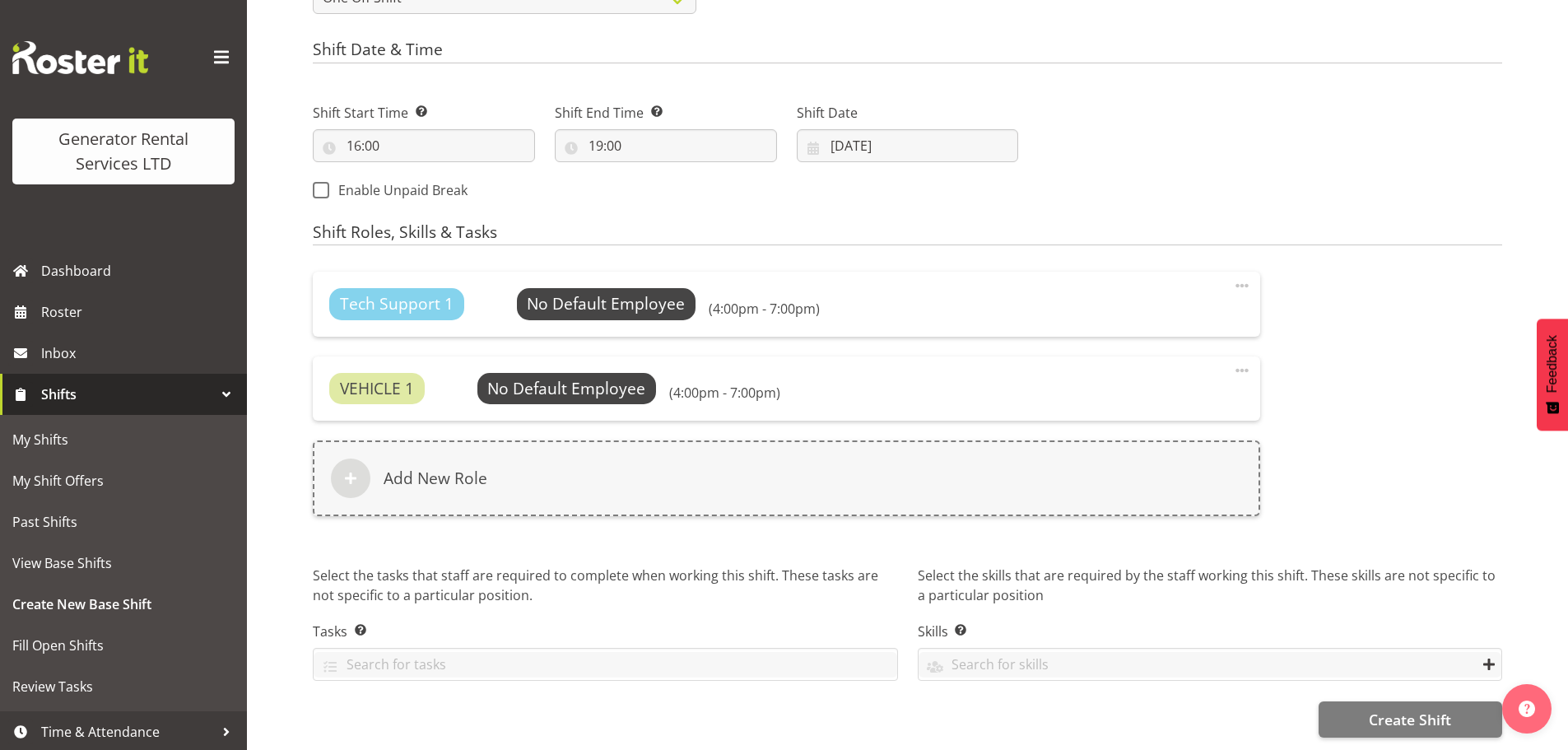
scroll to position [838, 0]
click at [1404, 712] on span "Create Shift" at bounding box center [1410, 719] width 82 height 22
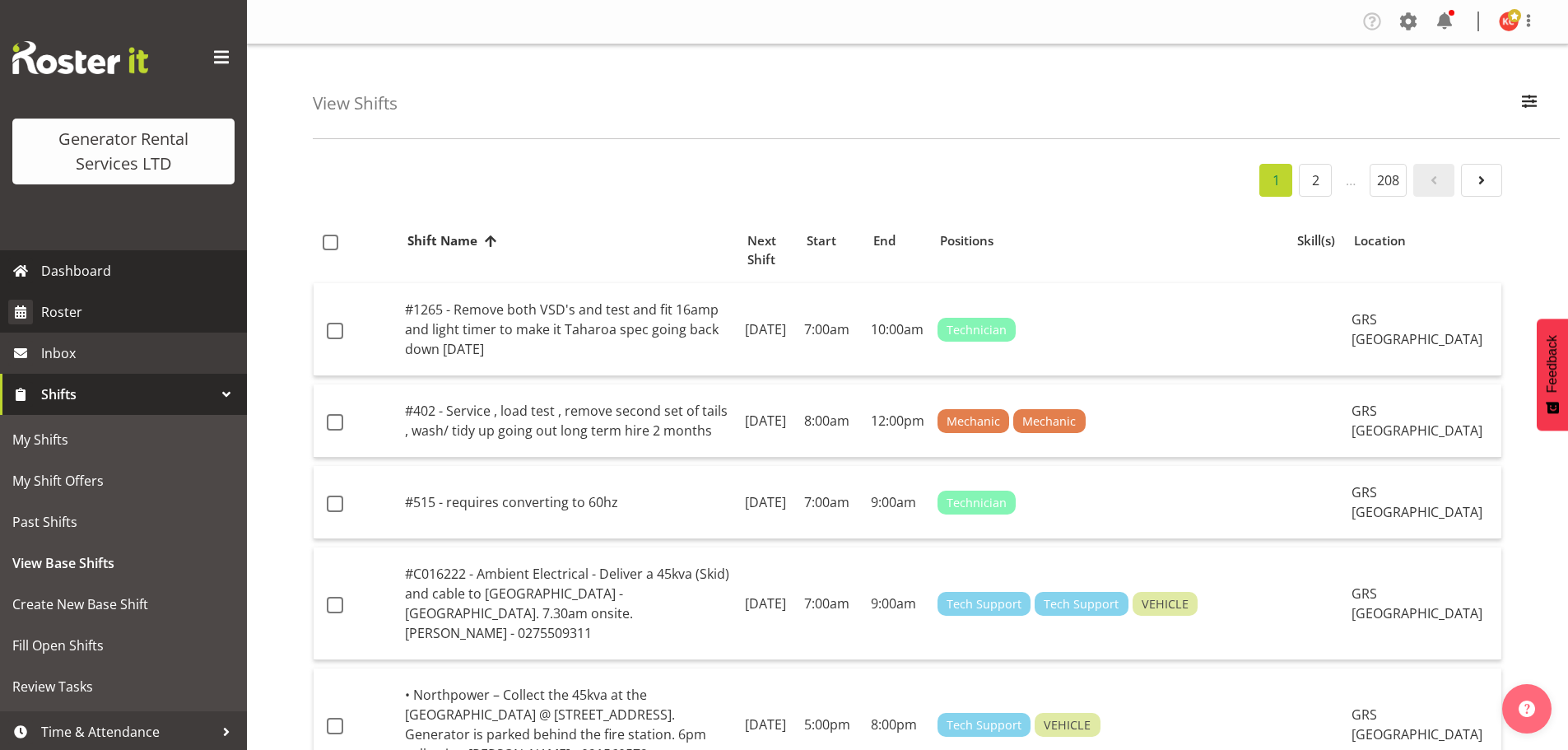
click at [176, 308] on span "Roster" at bounding box center [140, 311] width 198 height 24
